Goal: Entertainment & Leisure: Consume media (video, audio)

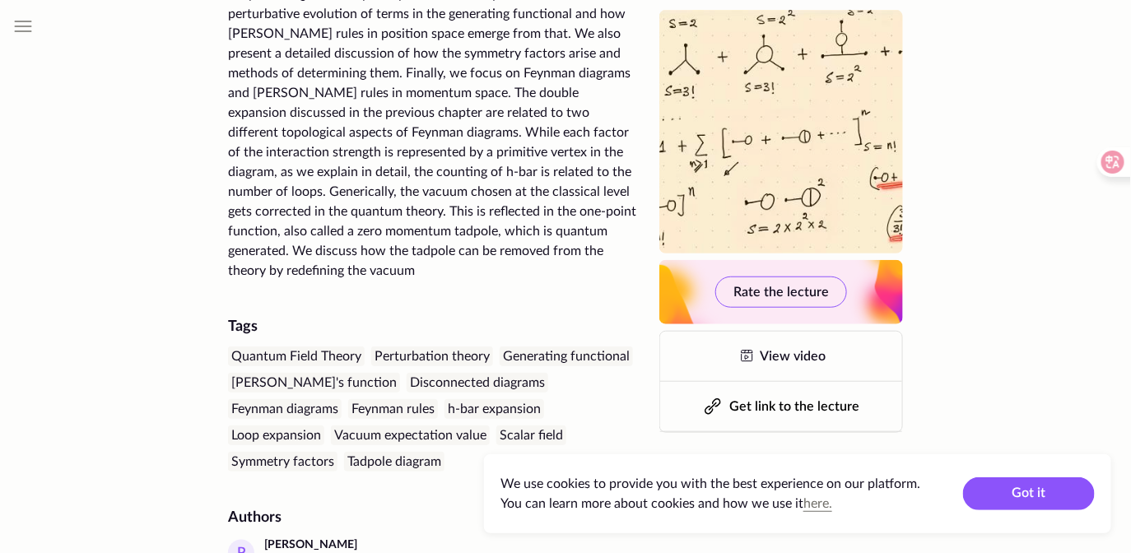
scroll to position [300, 0]
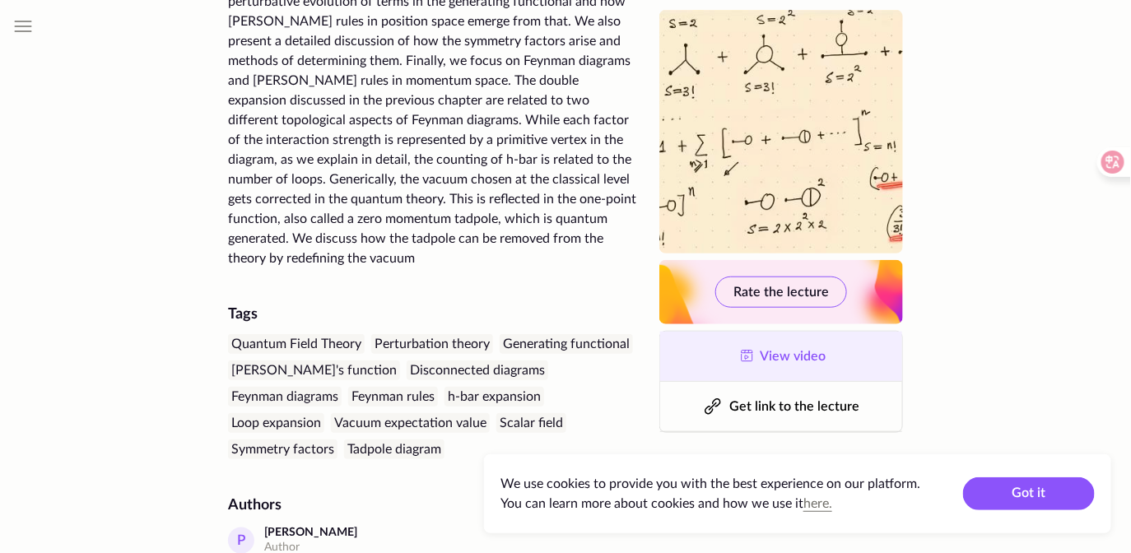
click at [700, 366] on link "View video" at bounding box center [781, 356] width 242 height 49
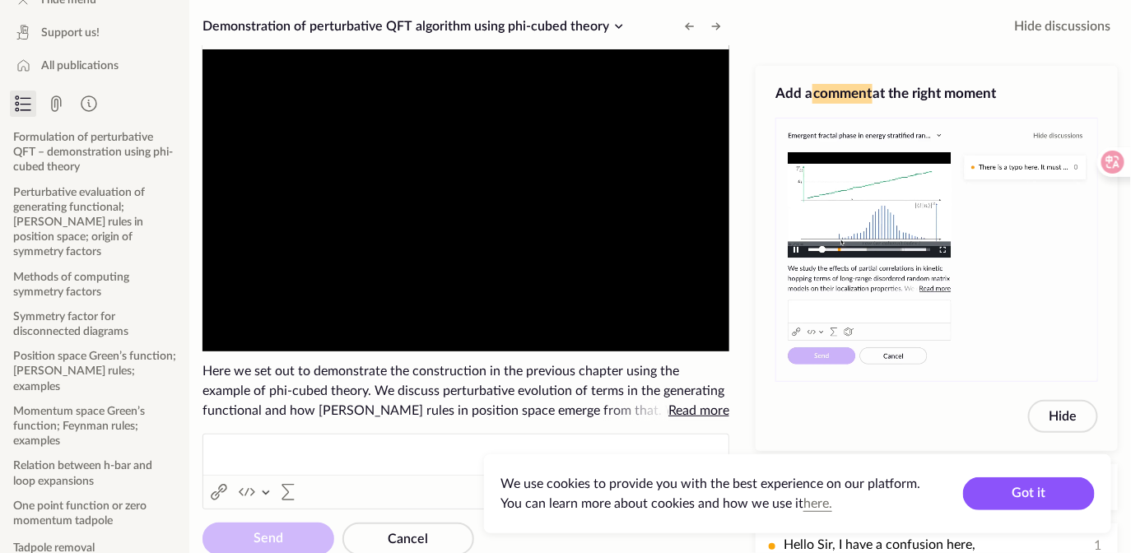
scroll to position [89, 0]
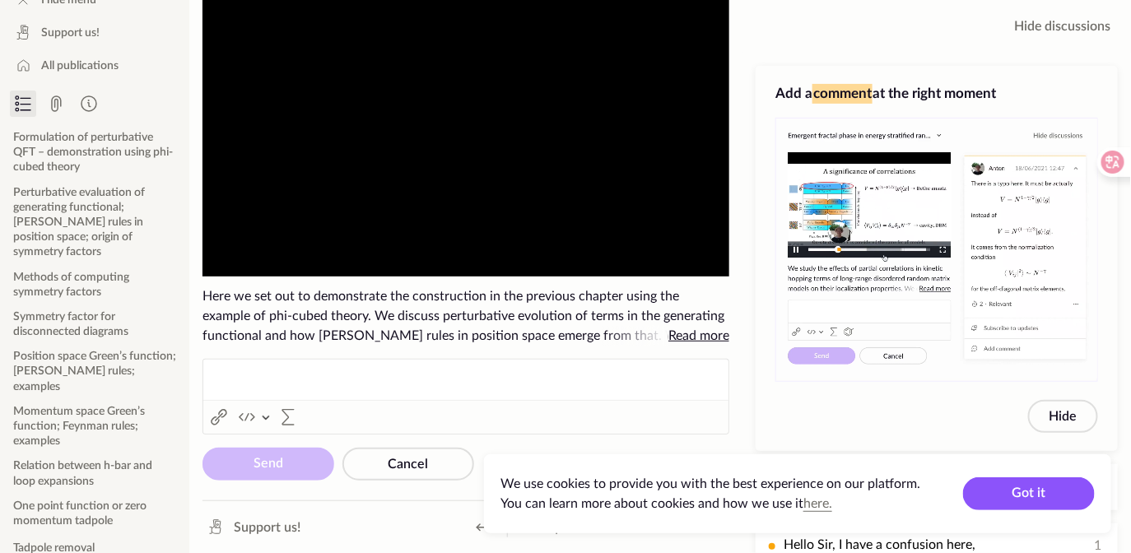
click at [332, 168] on video "To view this video please enable JavaScript, and consider upgrading to a web br…" at bounding box center [465, 123] width 527 height 306
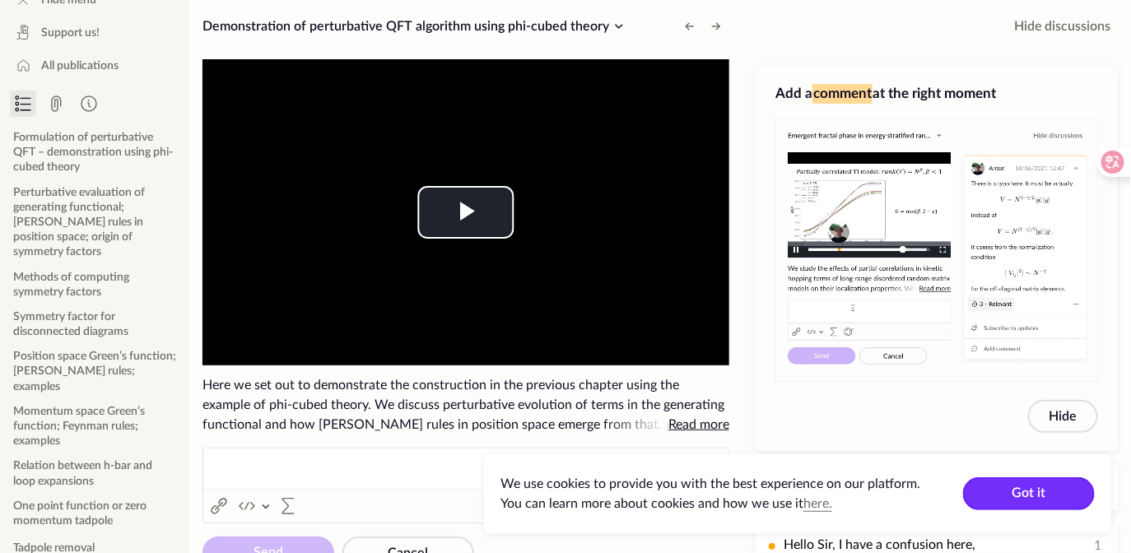
click at [1022, 492] on button "Got it" at bounding box center [1029, 493] width 132 height 33
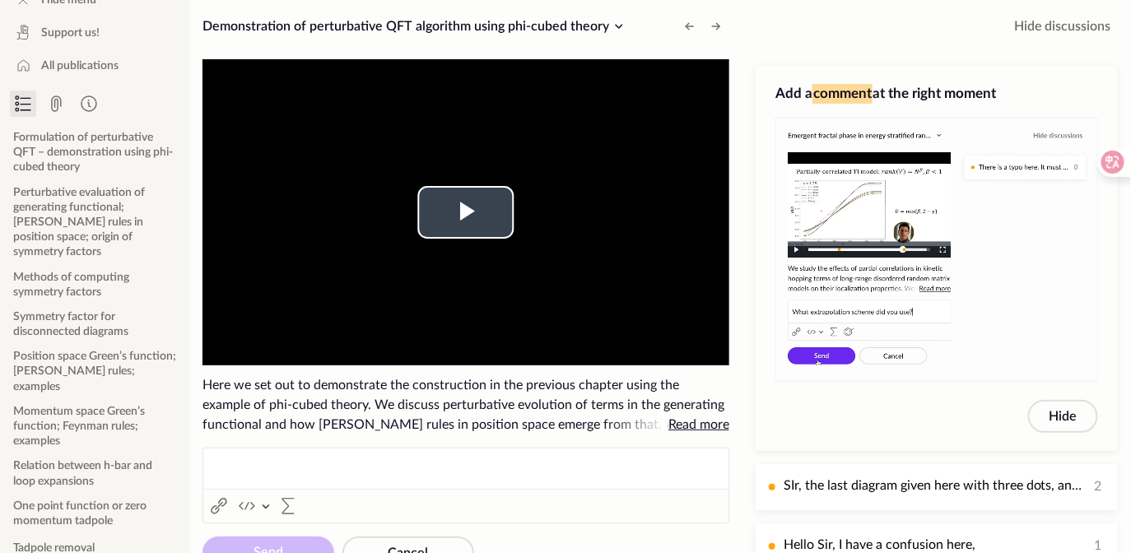
click at [523, 219] on video "To view this video please enable JavaScript, and consider upgrading to a web br…" at bounding box center [465, 212] width 527 height 306
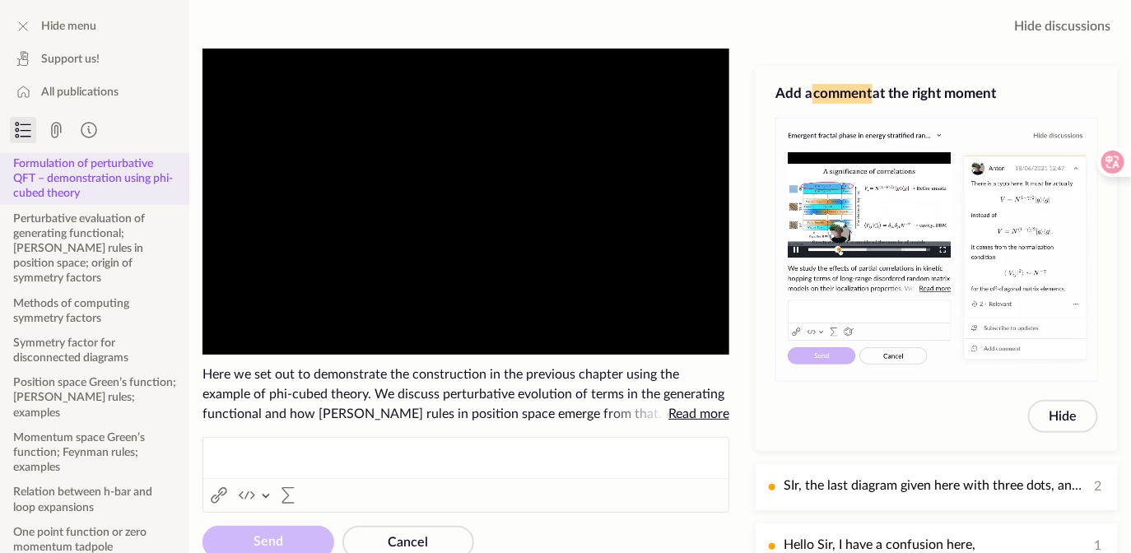
click at [130, 171] on button "Formulation of perturbative QFT – demonstration using phi-cubed theory" at bounding box center [94, 179] width 189 height 52
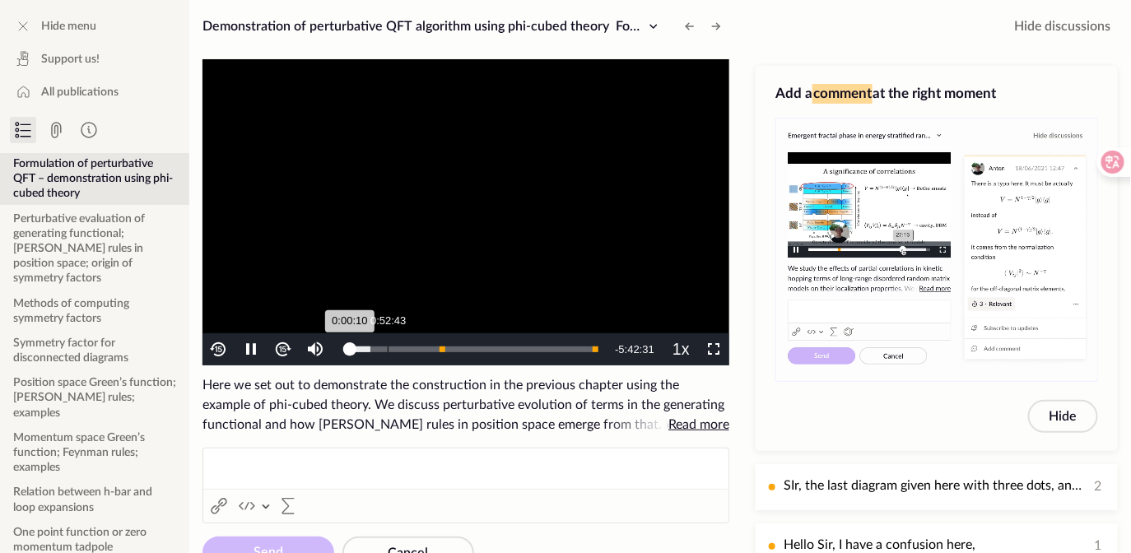
click at [387, 352] on div "Loaded : 8.30% 0:52:43 0:00:10" at bounding box center [473, 349] width 263 height 32
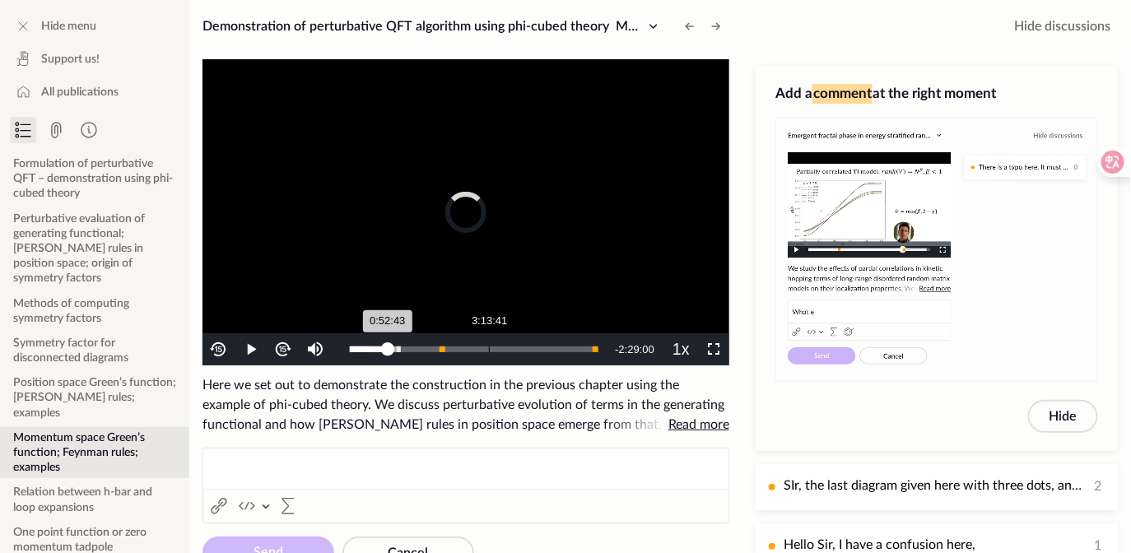
click at [489, 350] on div "3:13:41" at bounding box center [489, 350] width 1 height 6
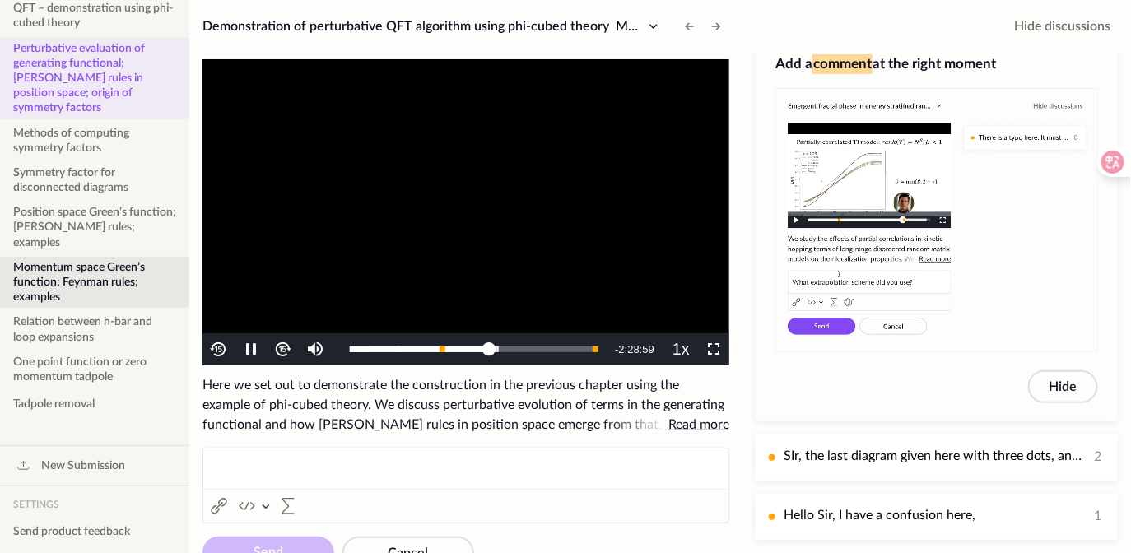
scroll to position [171, 0]
